Goal: Contribute content

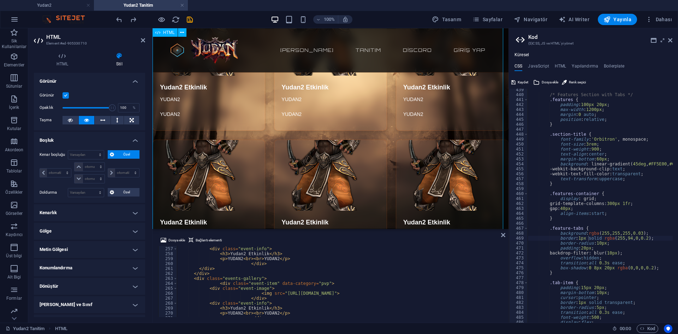
scroll to position [742, 0]
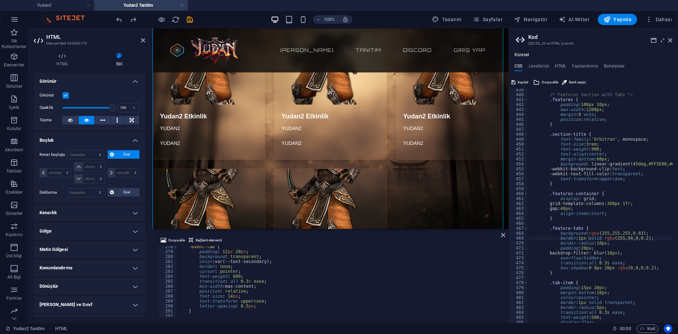
scroll to position [1360, 0]
drag, startPoint x: 277, startPoint y: 205, endPoint x: 280, endPoint y: 183, distance: 22.4
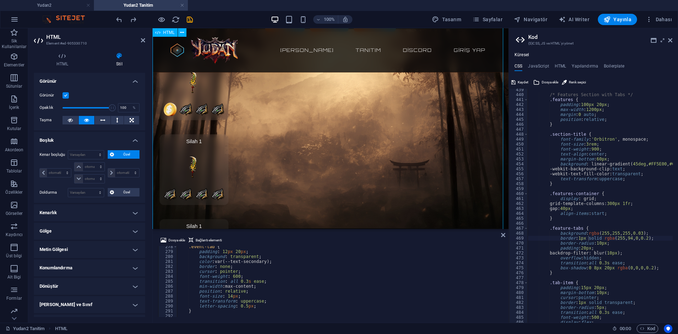
scroll to position [1837, 0]
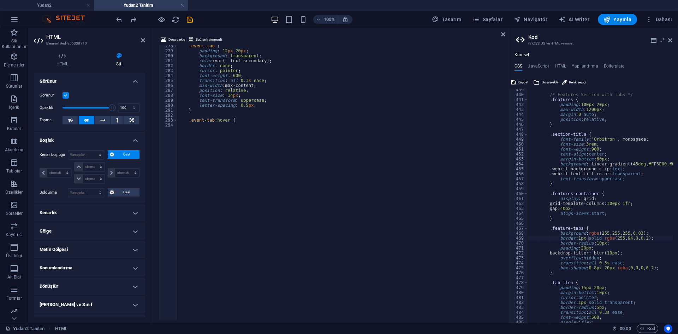
click at [162, 25] on div at bounding box center [154, 19] width 79 height 11
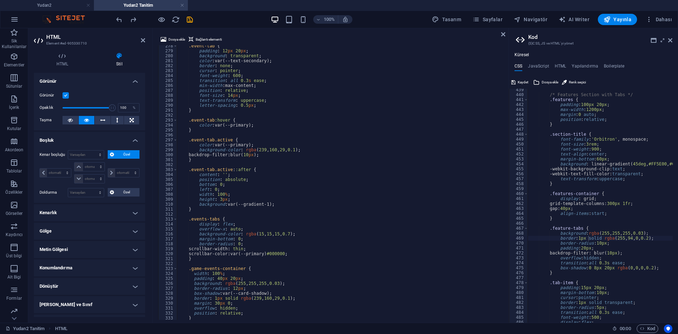
click at [170, 30] on div "Dosya ekle Bağlantı elementi <div class="feature" data-category="pvp"> 278 279 …" at bounding box center [331, 178] width 356 height 296
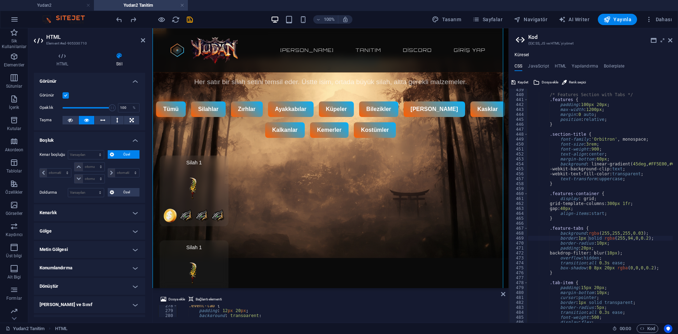
drag, startPoint x: 171, startPoint y: 29, endPoint x: 162, endPoint y: 300, distance: 270.5
click at [162, 300] on aside "Dosya ekle Bağlantı elementi <div class="feature" data-category="pvp"> 278 279 …" at bounding box center [331, 305] width 356 height 35
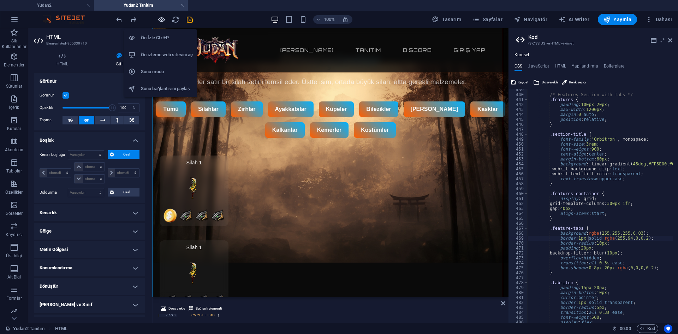
click at [164, 19] on icon "button" at bounding box center [162, 20] width 8 height 8
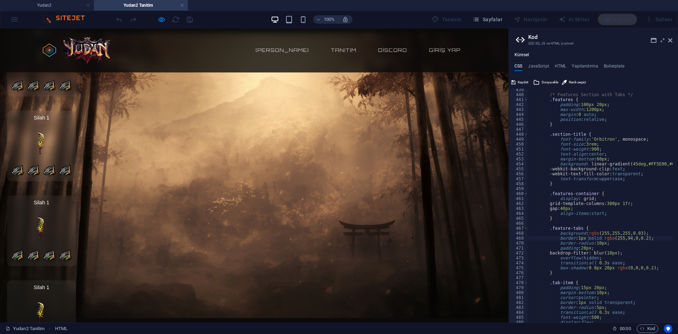
scroll to position [1428, 0]
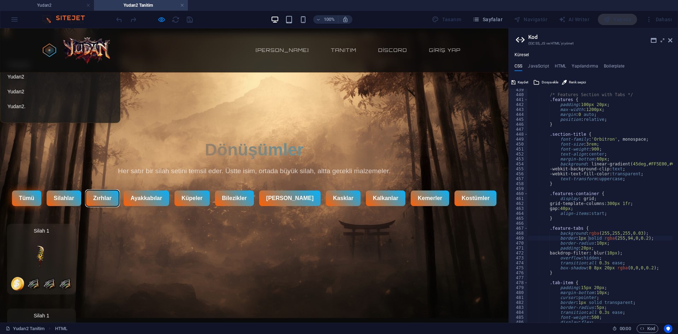
click at [106, 190] on button "Zırhlar" at bounding box center [102, 198] width 33 height 16
click at [82, 190] on button "Silahlar" at bounding box center [64, 198] width 36 height 16
click at [35, 190] on button "Tümü" at bounding box center [26, 198] width 31 height 16
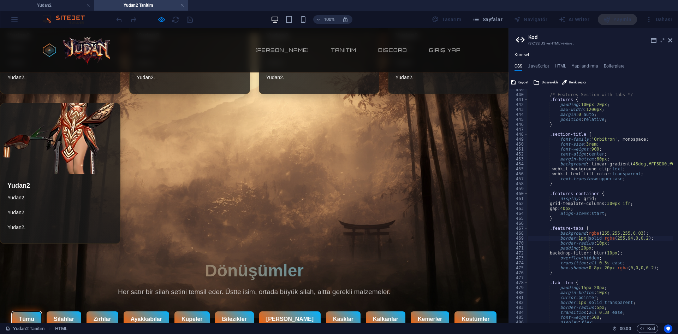
scroll to position [1413, 0]
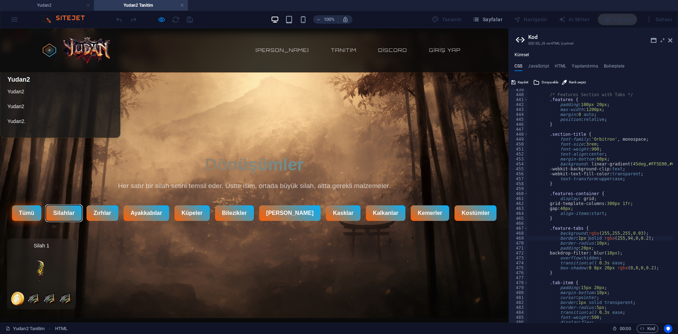
click at [67, 206] on button "Silahlar" at bounding box center [64, 213] width 36 height 16
click at [115, 205] on button "Zırhlar" at bounding box center [102, 213] width 33 height 16
drag, startPoint x: 157, startPoint y: 204, endPoint x: 217, endPoint y: 204, distance: 59.4
click at [158, 205] on button "Ayakkabılar" at bounding box center [147, 213] width 46 height 16
click at [211, 205] on button "Küpeler" at bounding box center [191, 213] width 37 height 16
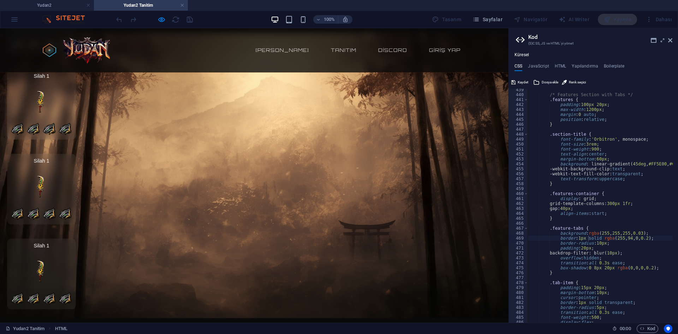
scroll to position [2014, 0]
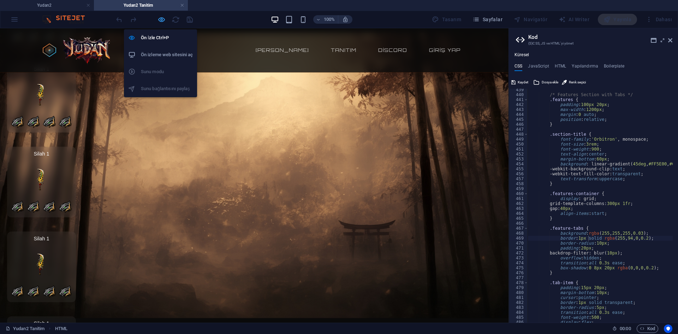
click at [159, 22] on icon "button" at bounding box center [162, 20] width 8 height 8
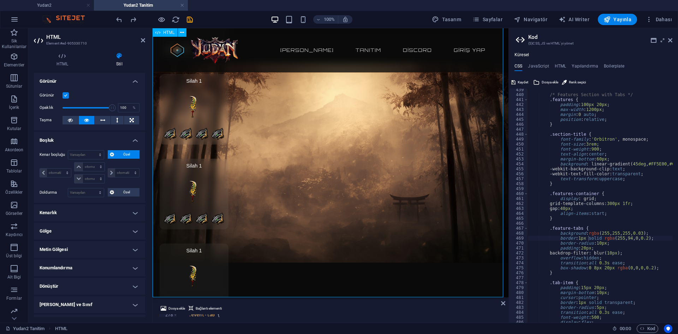
scroll to position [9445, 0]
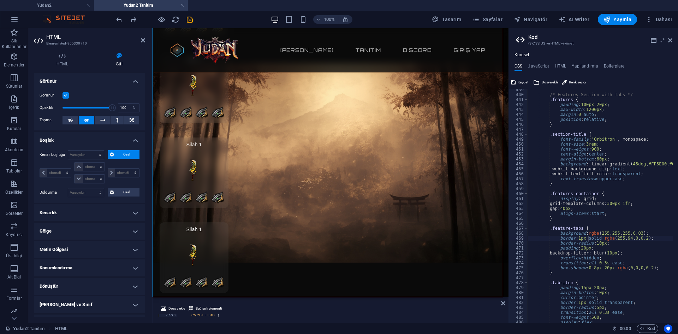
click at [506, 305] on div "Dosya ekle Bağlantı elementi 278 279 280 .event-tab { padding : 12 px 20 px ; ה…" at bounding box center [331, 311] width 356 height 24
drag, startPoint x: 504, startPoint y: 304, endPoint x: 325, endPoint y: 220, distance: 197.6
click at [504, 304] on icon at bounding box center [503, 303] width 4 height 6
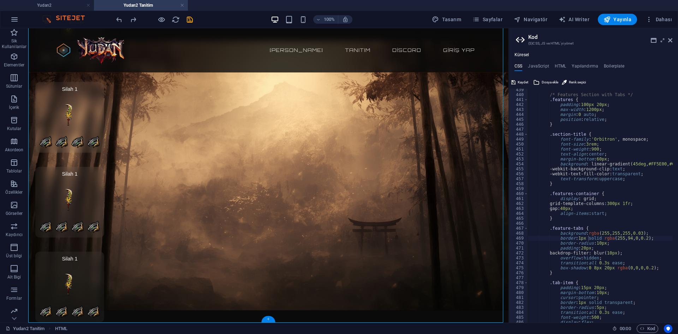
drag, startPoint x: 269, startPoint y: 319, endPoint x: 131, endPoint y: 283, distance: 142.7
click at [269, 319] on div "+" at bounding box center [268, 319] width 14 height 6
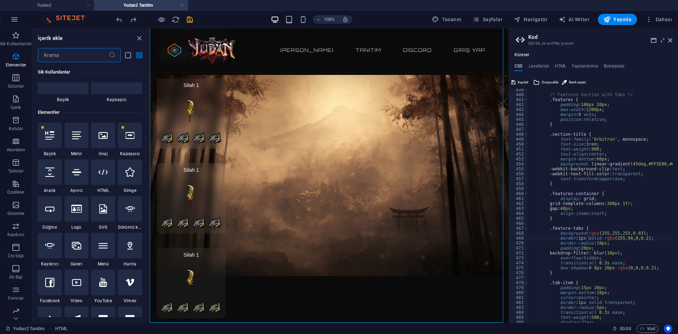
scroll to position [0, 0]
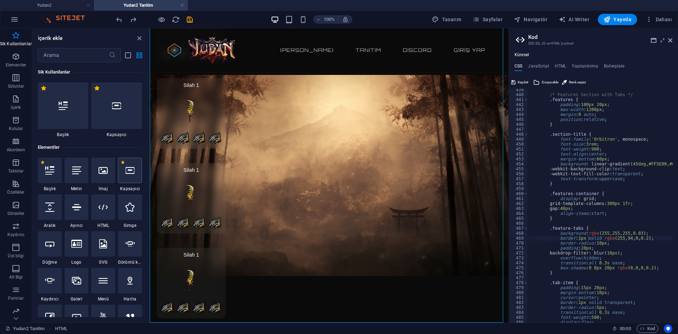
drag, startPoint x: 125, startPoint y: 168, endPoint x: 118, endPoint y: 202, distance: 34.9
click at [125, 168] on icon at bounding box center [129, 170] width 9 height 9
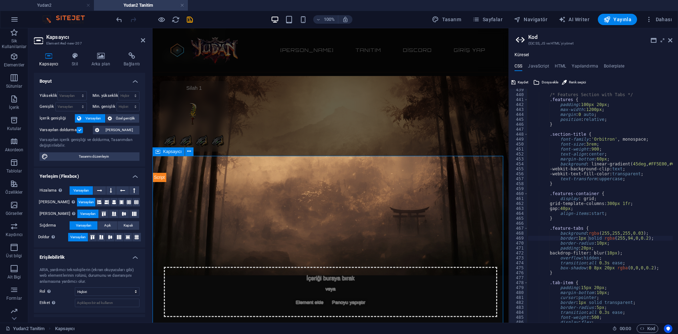
scroll to position [9629, 0]
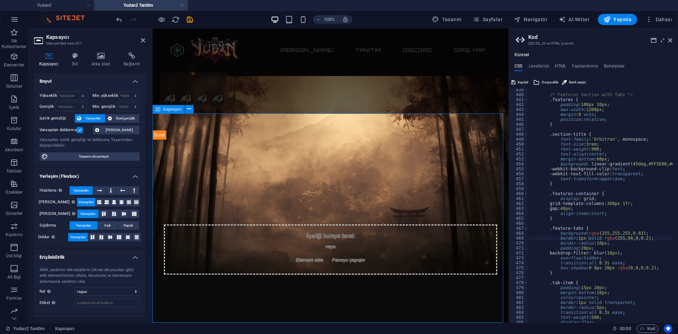
click at [307, 255] on span "Element ekle" at bounding box center [310, 260] width 34 height 10
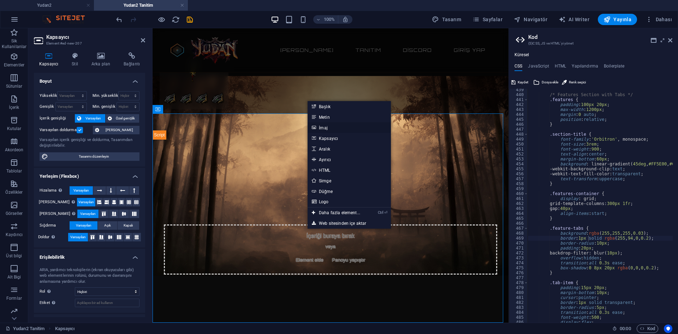
click at [333, 128] on link "İmaj" at bounding box center [349, 127] width 83 height 11
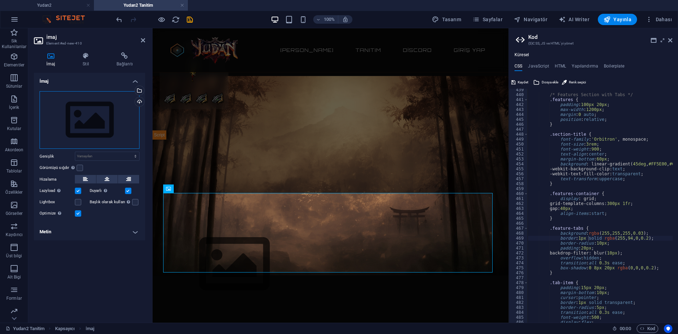
click at [63, 111] on div "Dosyaları buraya sürükleyin, dosyaları seçmek için tıklayın veya Dosyalardan ya…" at bounding box center [90, 120] width 100 height 58
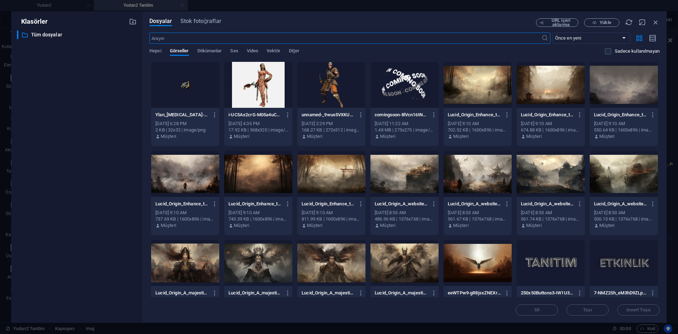
scroll to position [9364, 0]
click at [253, 84] on div at bounding box center [258, 85] width 68 height 46
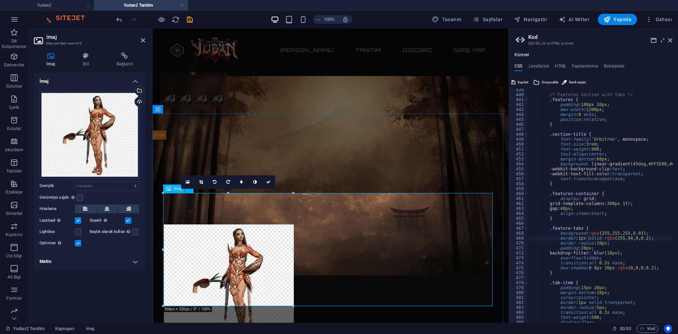
scroll to position [9323, 0]
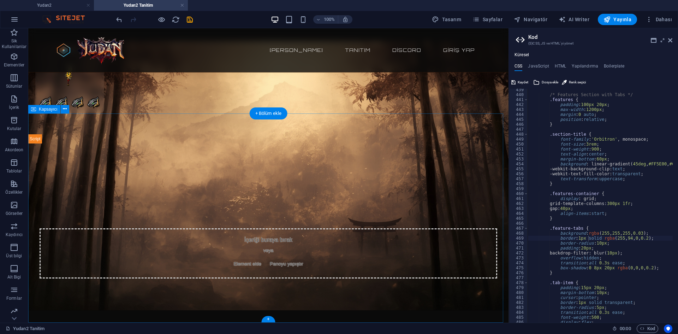
click at [250, 259] on span "Element ekle" at bounding box center [248, 264] width 34 height 10
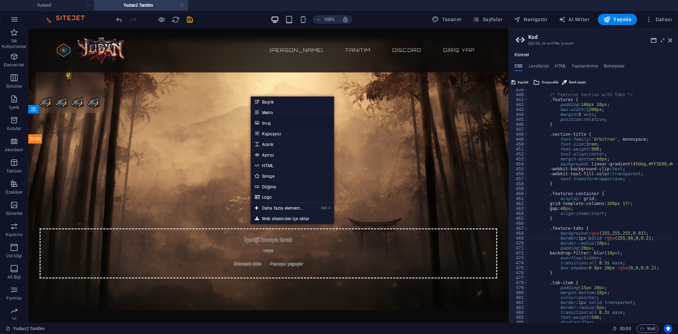
click at [275, 125] on link "İmaj" at bounding box center [292, 123] width 83 height 11
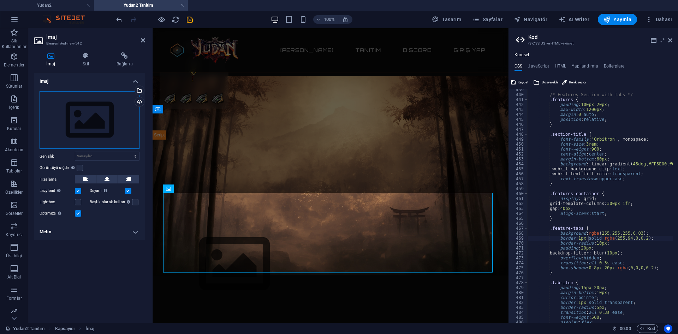
click at [88, 134] on div "Dosyaları buraya sürükleyin, dosyaları seçmek için tıklayın veya Dosyalardan ya…" at bounding box center [90, 120] width 100 height 58
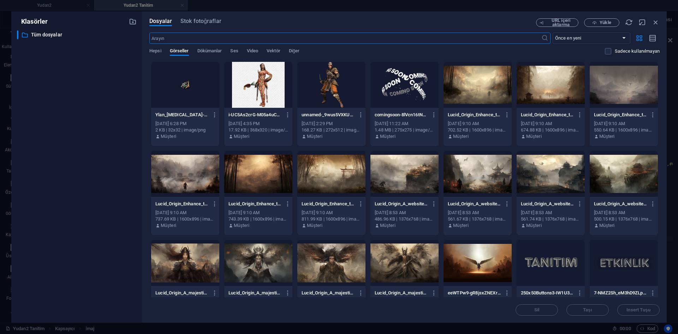
scroll to position [9364, 0]
click at [340, 102] on div at bounding box center [332, 85] width 68 height 46
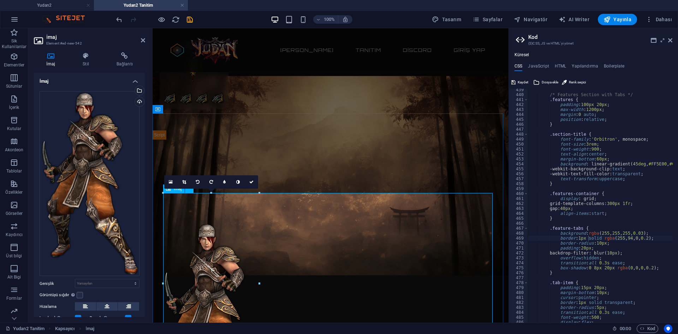
scroll to position [9760, 0]
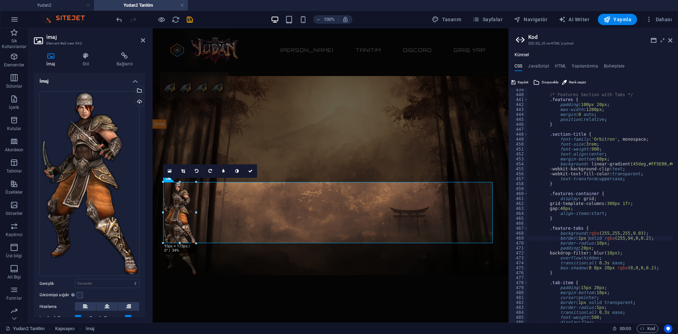
drag, startPoint x: 259, startPoint y: 151, endPoint x: 59, endPoint y: 164, distance: 201.1
type input "93"
select select "px"
click at [88, 58] on icon at bounding box center [85, 55] width 31 height 7
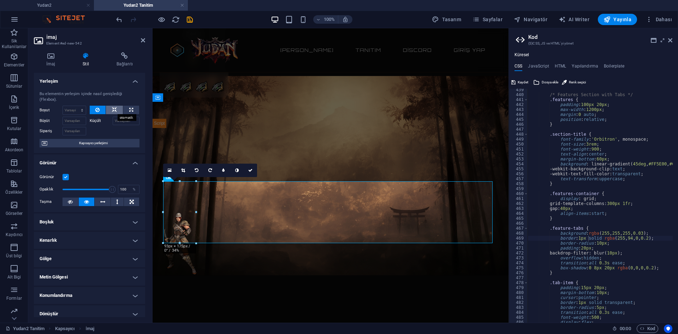
click at [119, 111] on button at bounding box center [114, 110] width 17 height 8
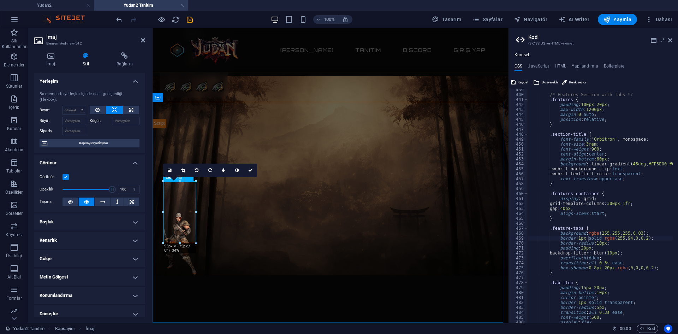
click at [186, 216] on figure at bounding box center [331, 244] width 334 height 62
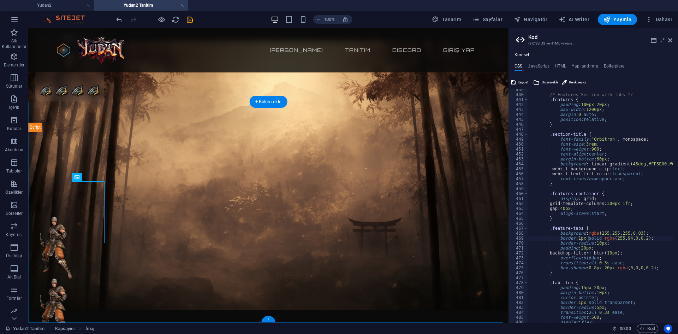
click at [90, 278] on figure at bounding box center [269, 309] width 458 height 62
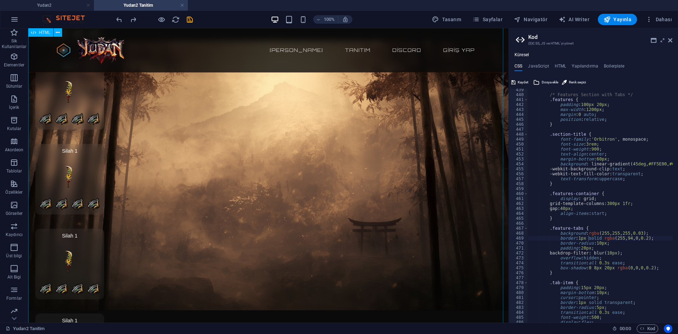
scroll to position [8946, 0]
